Goal: Task Accomplishment & Management: Use online tool/utility

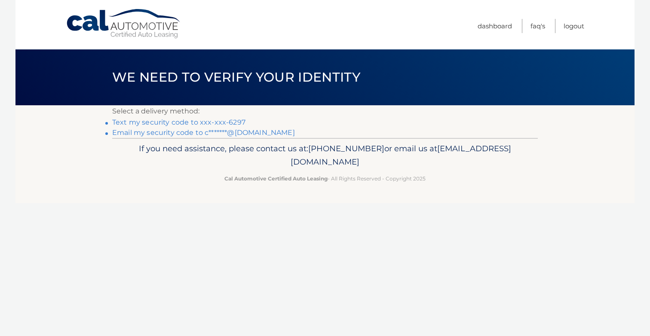
click at [233, 135] on link "Email my security code to c*******@[DOMAIN_NAME]" at bounding box center [203, 133] width 183 height 8
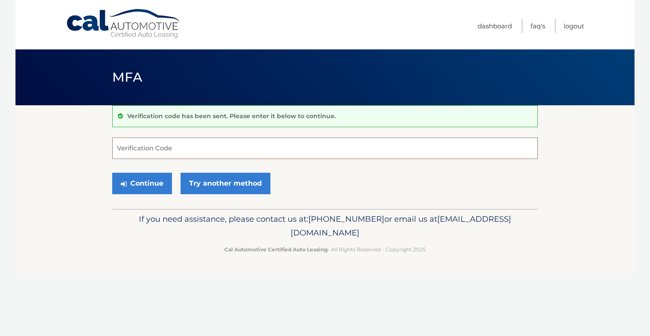
click at [217, 142] on input "Verification Code" at bounding box center [325, 148] width 426 height 21
click at [243, 142] on input "Verification Code" at bounding box center [325, 148] width 426 height 21
paste input "180181"
click at [157, 182] on button "Continue" at bounding box center [142, 183] width 60 height 21
click at [157, 152] on input "180181" at bounding box center [325, 148] width 426 height 21
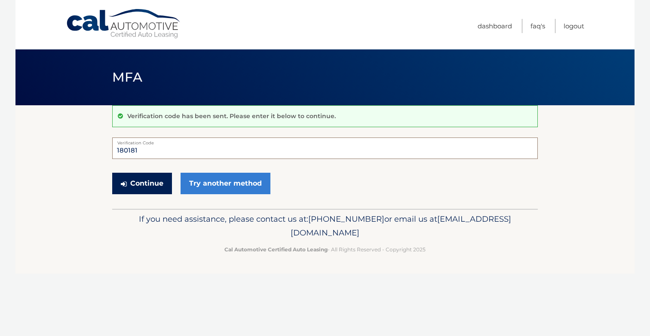
type input "180181"
click at [145, 181] on button "Continue" at bounding box center [142, 183] width 60 height 21
